Goal: Task Accomplishment & Management: Manage account settings

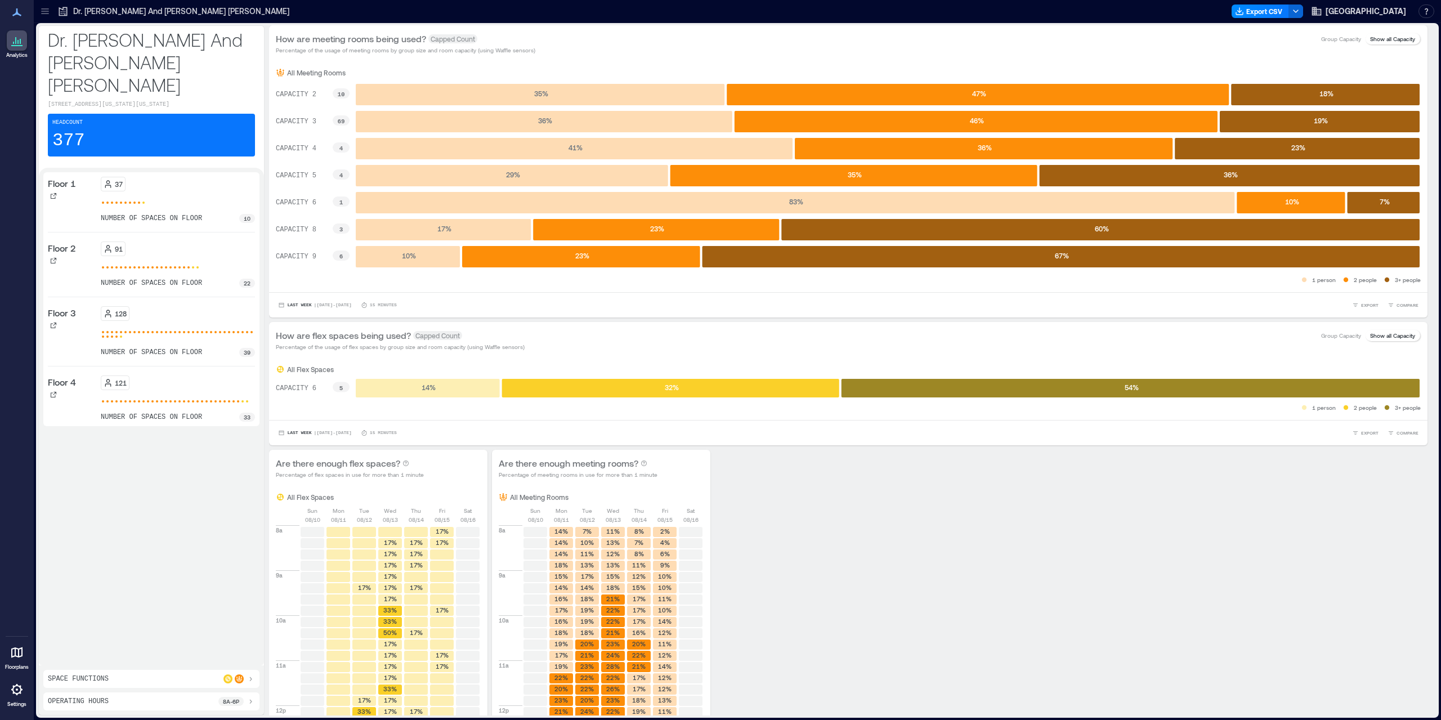
click at [23, 652] on icon at bounding box center [17, 653] width 14 height 14
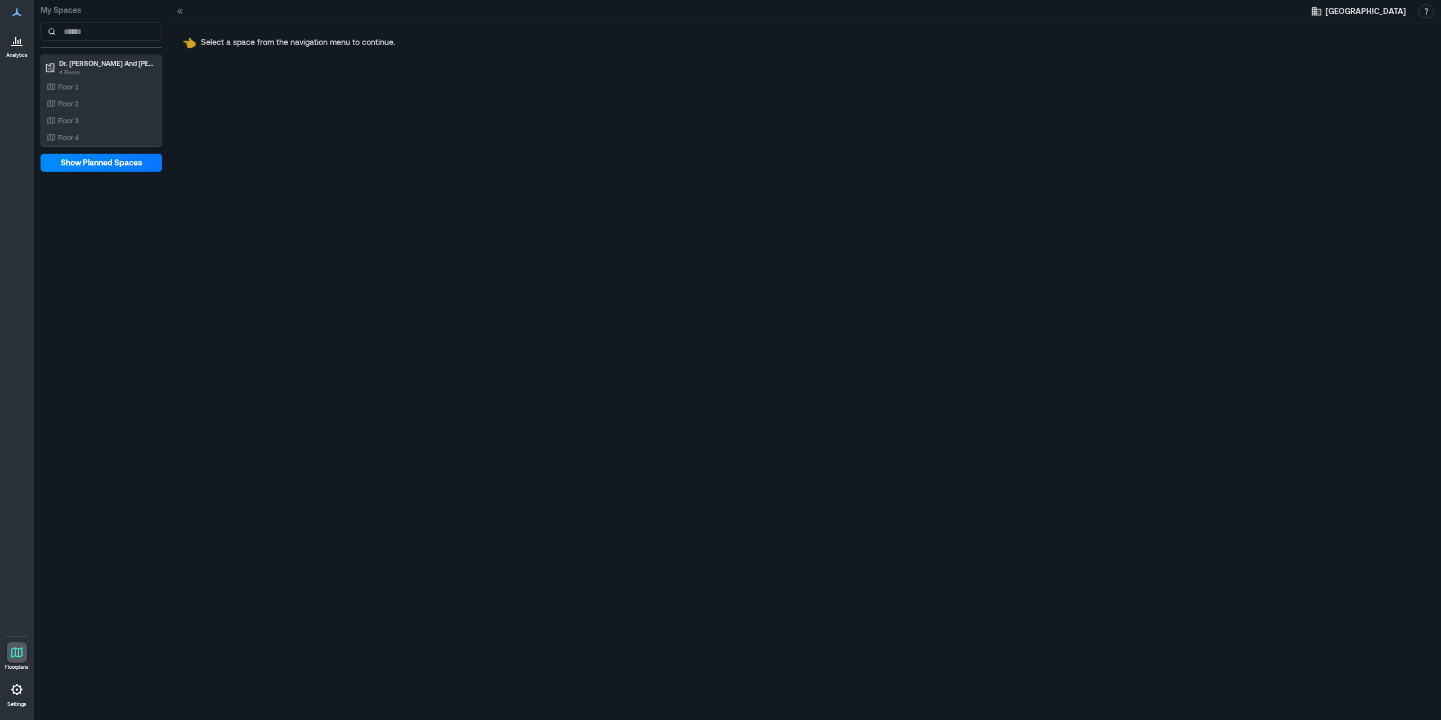
click at [25, 685] on div at bounding box center [17, 689] width 20 height 20
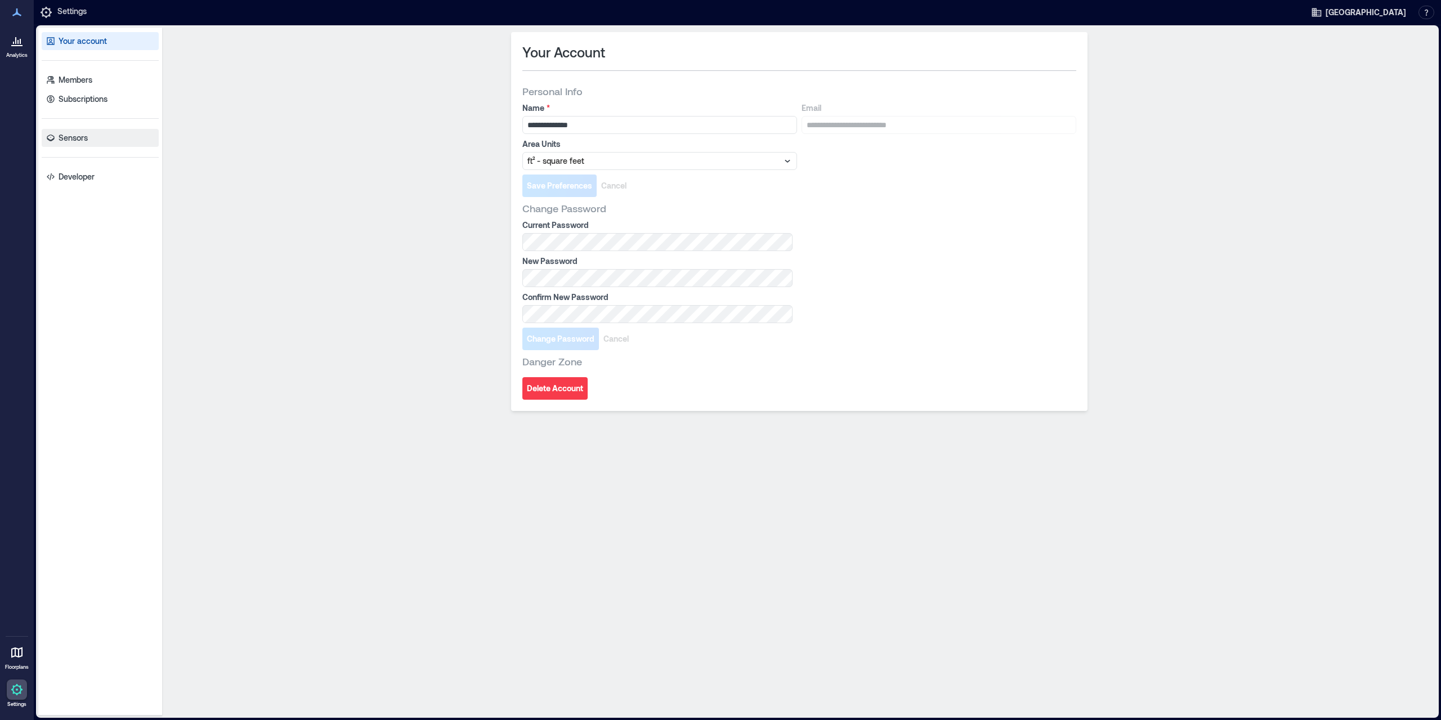
click at [87, 146] on link "Sensors" at bounding box center [100, 138] width 117 height 18
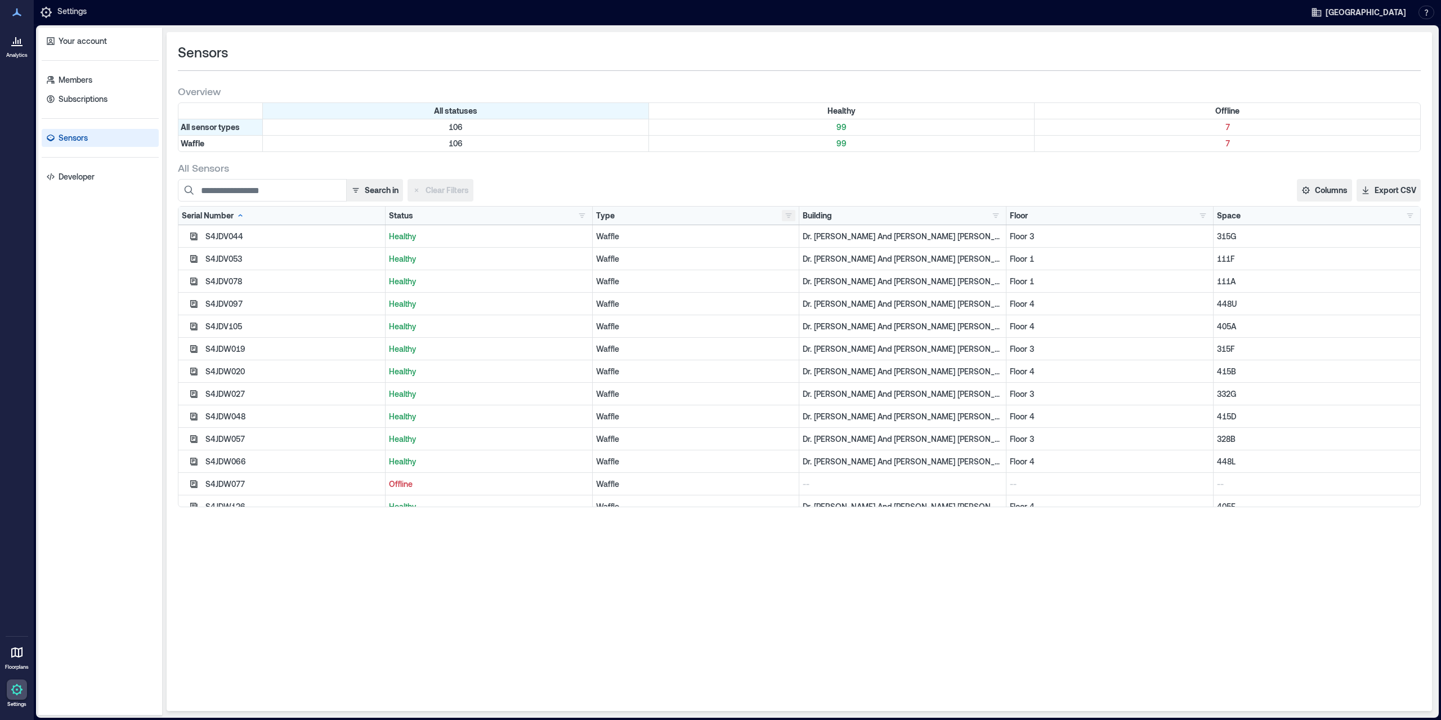
click at [788, 217] on button "button" at bounding box center [789, 215] width 14 height 11
click at [577, 216] on button "button" at bounding box center [582, 215] width 14 height 11
click at [593, 261] on button "Offline 7" at bounding box center [617, 256] width 78 height 18
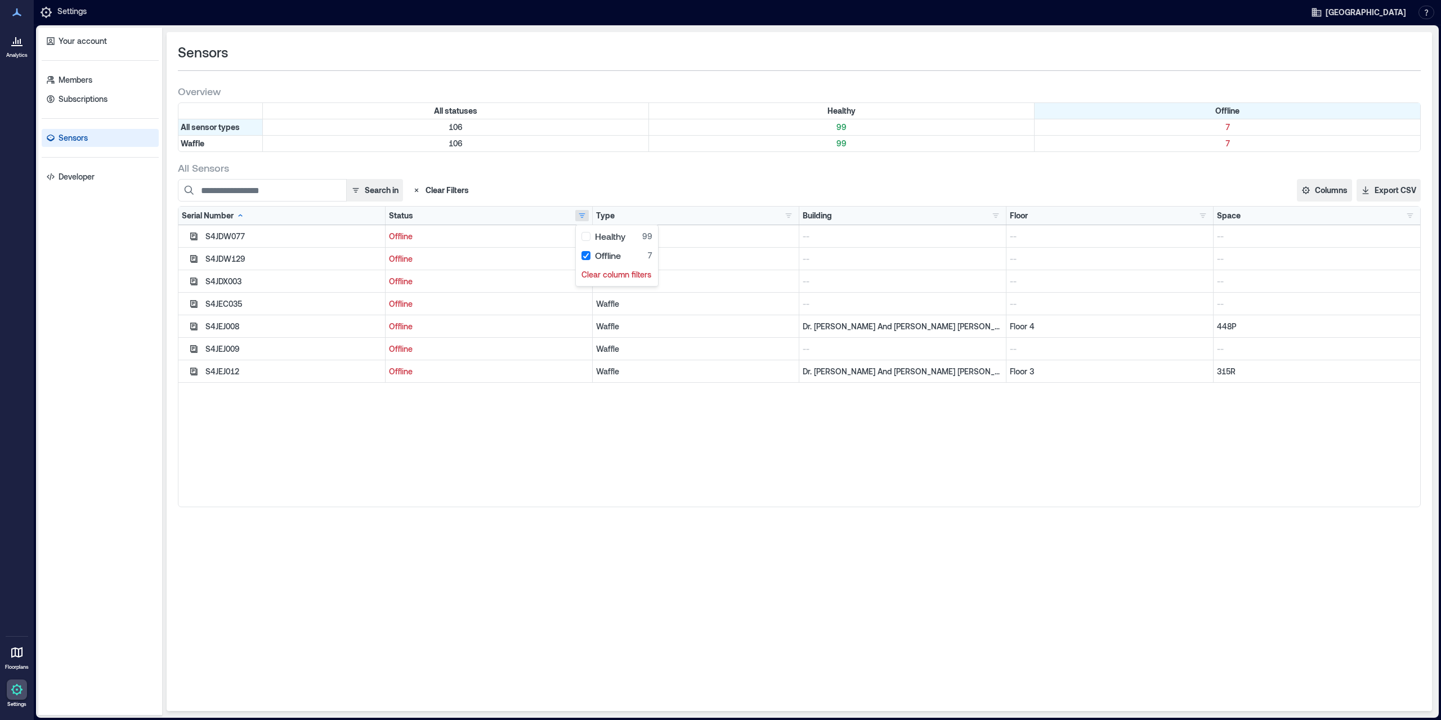
click at [654, 516] on div "Sensors Overview All statuses Healthy Offline All sensor types 106 99 7 Waffle …" at bounding box center [799, 371] width 1265 height 679
click at [192, 240] on icon "button" at bounding box center [193, 235] width 7 height 7
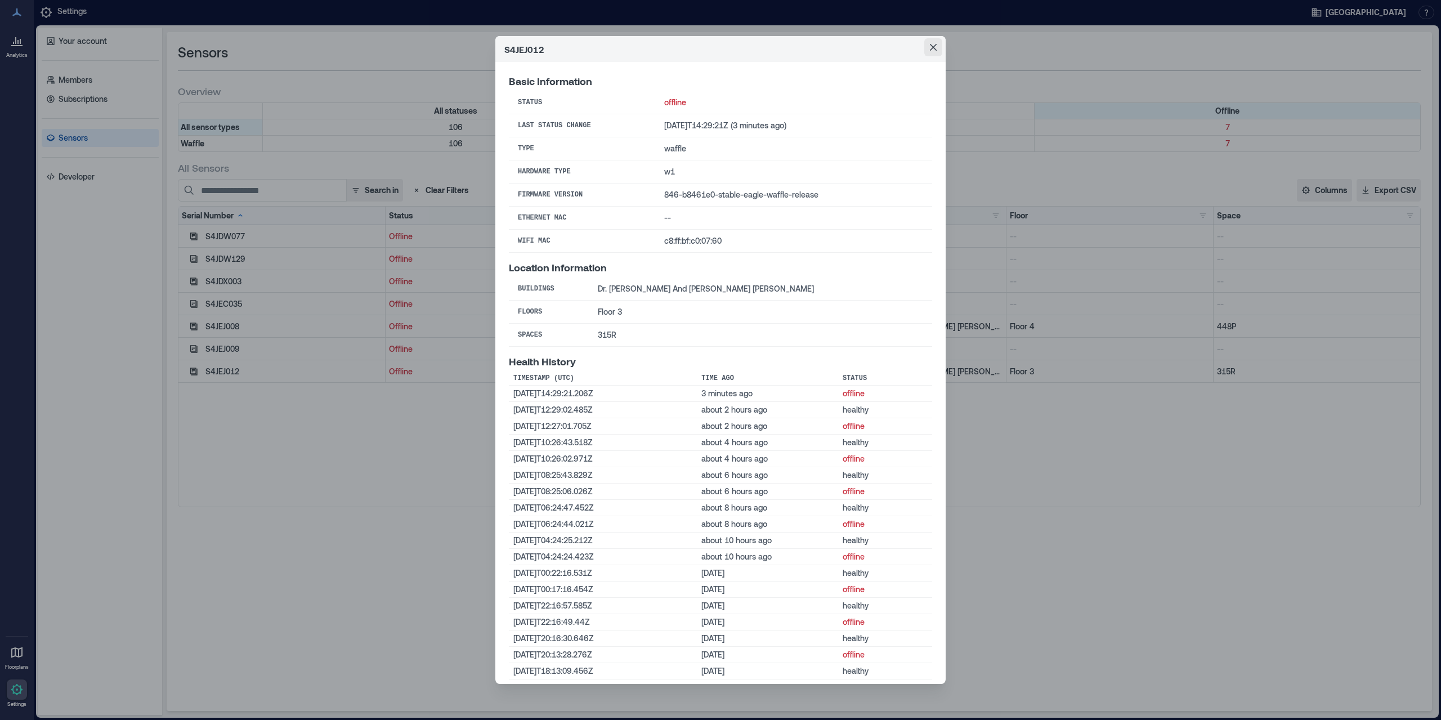
click at [935, 48] on icon "Close" at bounding box center [933, 47] width 7 height 7
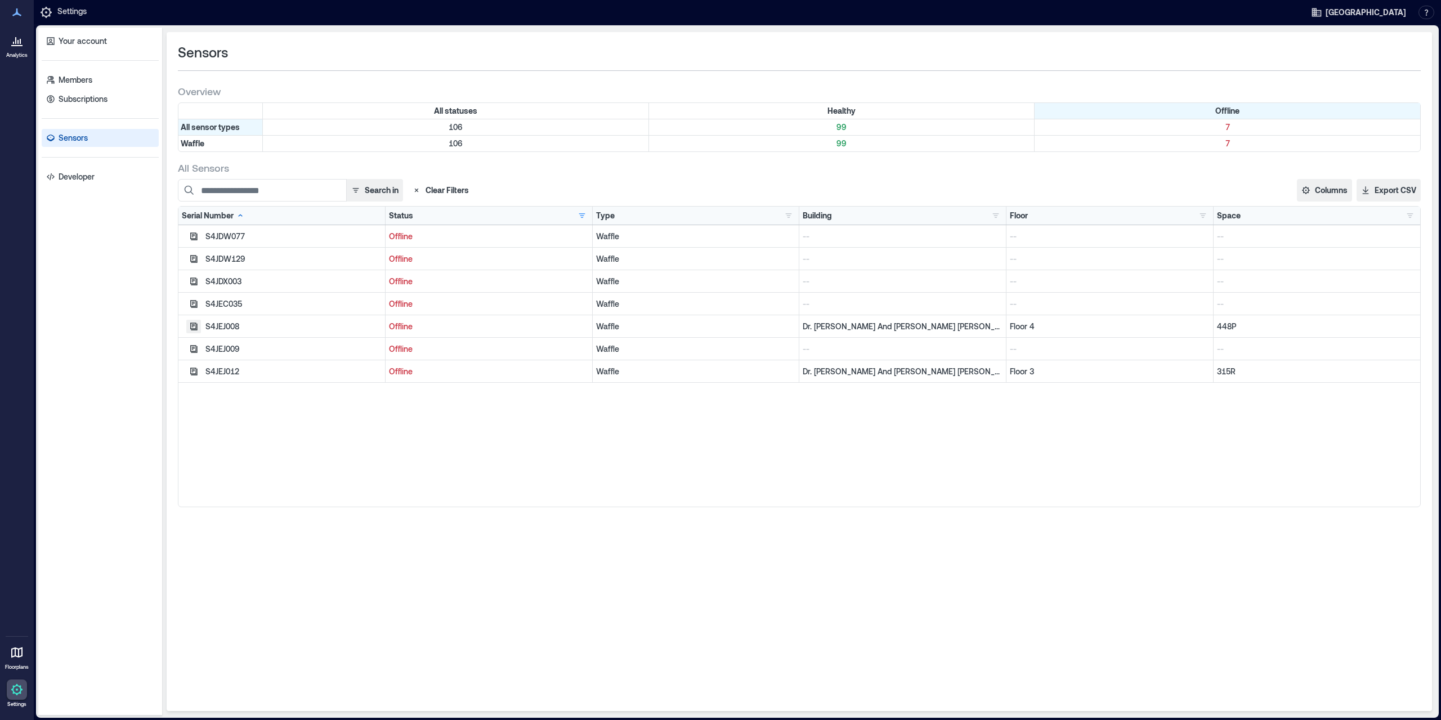
click at [190, 328] on icon "button" at bounding box center [193, 326] width 9 height 9
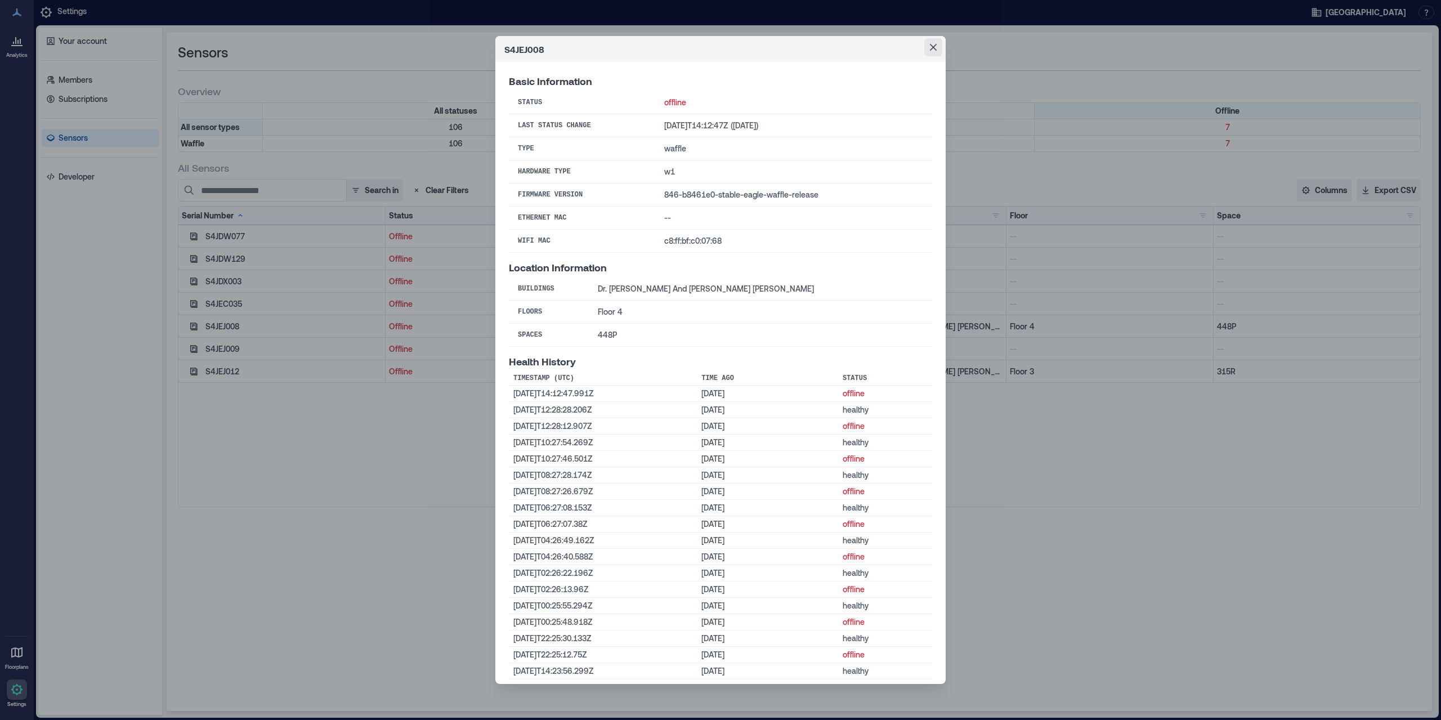
click at [935, 51] on button "Close" at bounding box center [933, 47] width 18 height 18
